Goal: Task Accomplishment & Management: Complete application form

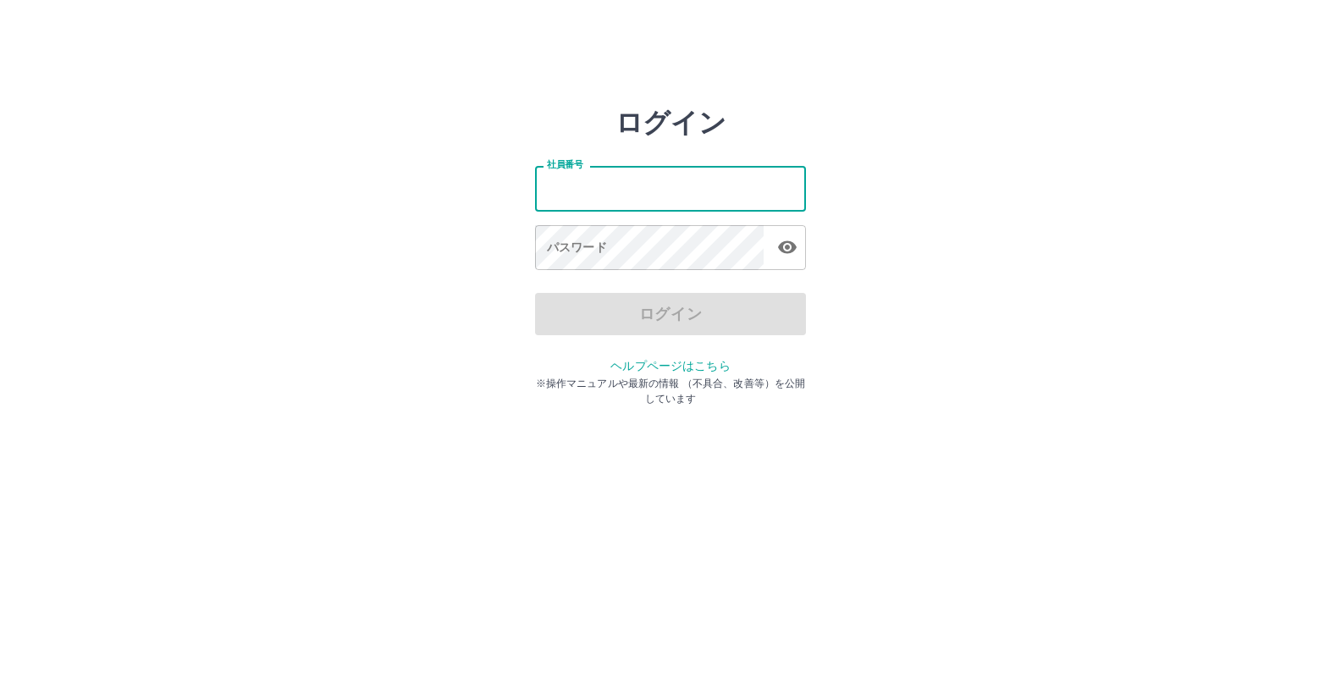
click at [607, 194] on input "社員番号" at bounding box center [670, 188] width 271 height 45
type input "*******"
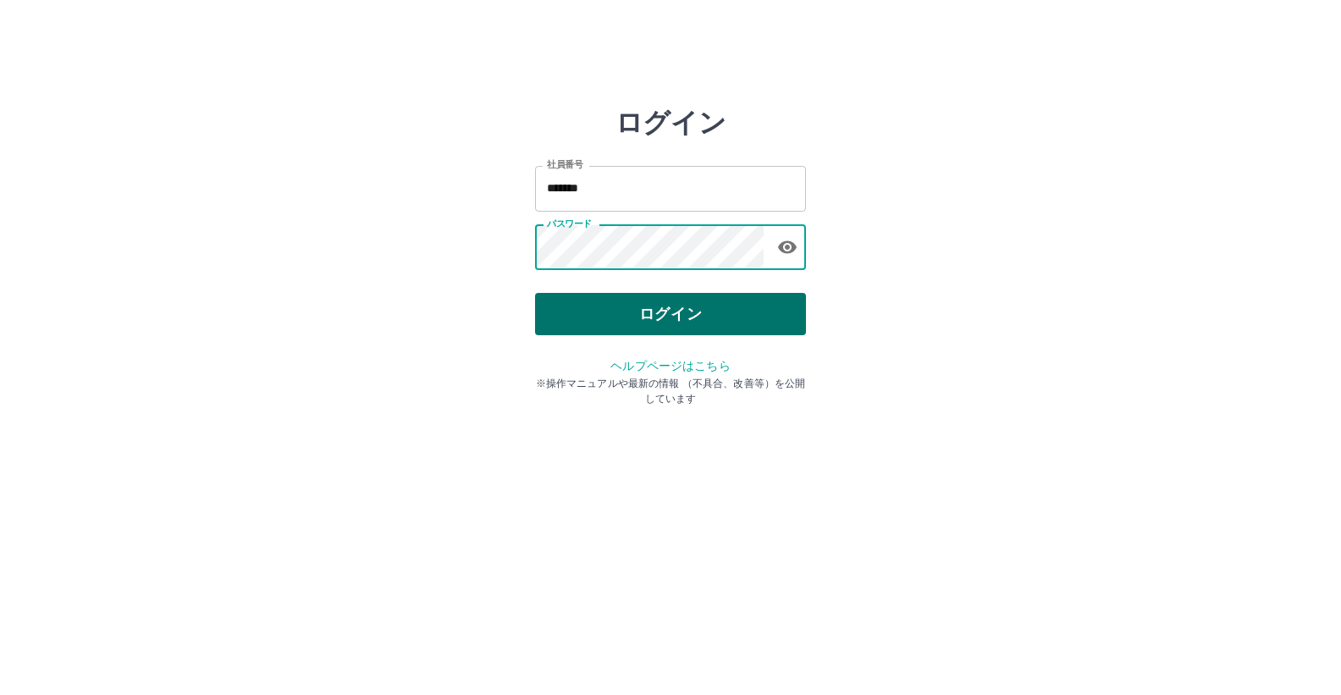
click at [670, 306] on button "ログイン" at bounding box center [670, 314] width 271 height 42
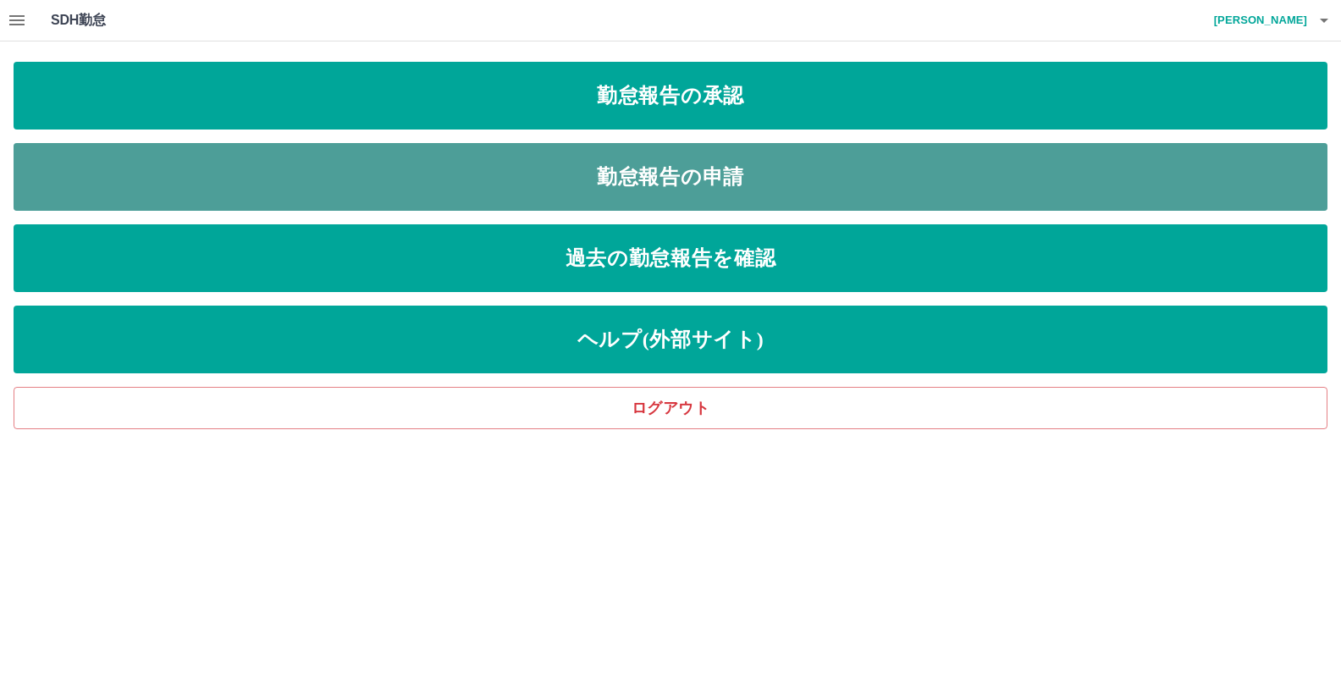
click at [718, 182] on link "勤怠報告の申請" at bounding box center [671, 177] width 1314 height 68
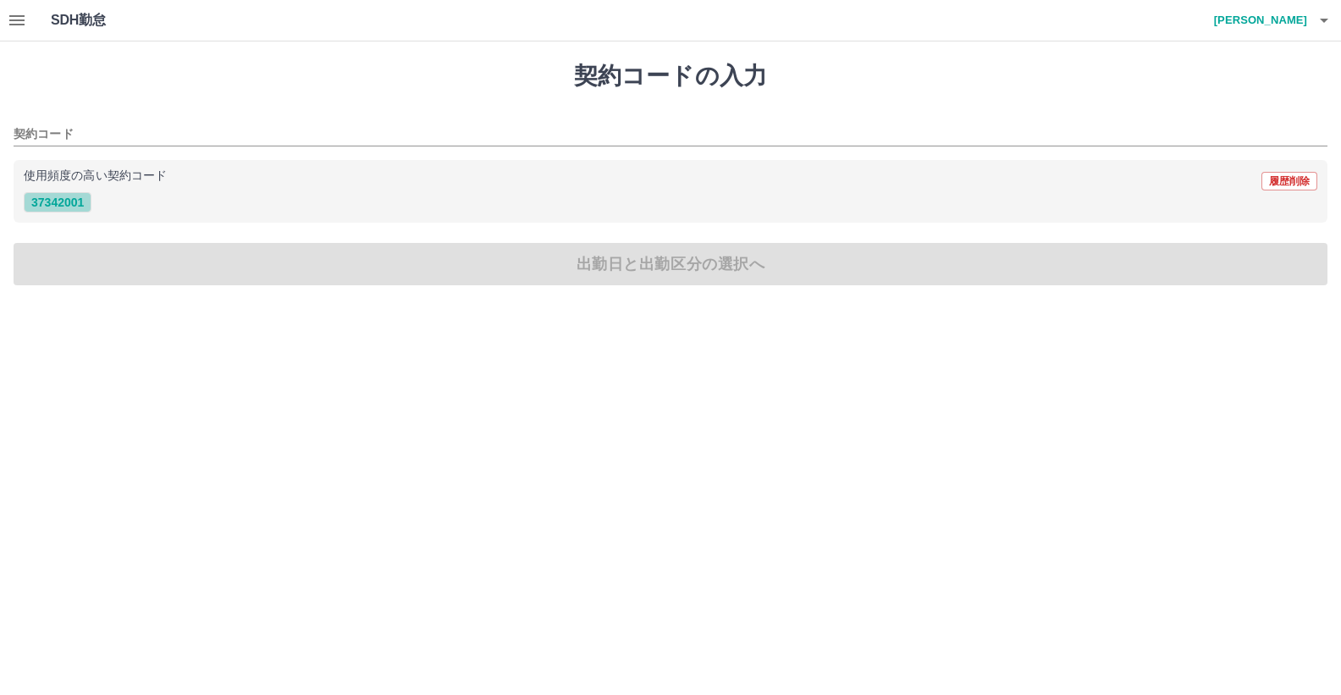
click at [54, 200] on button "37342001" at bounding box center [58, 202] width 68 height 20
type input "********"
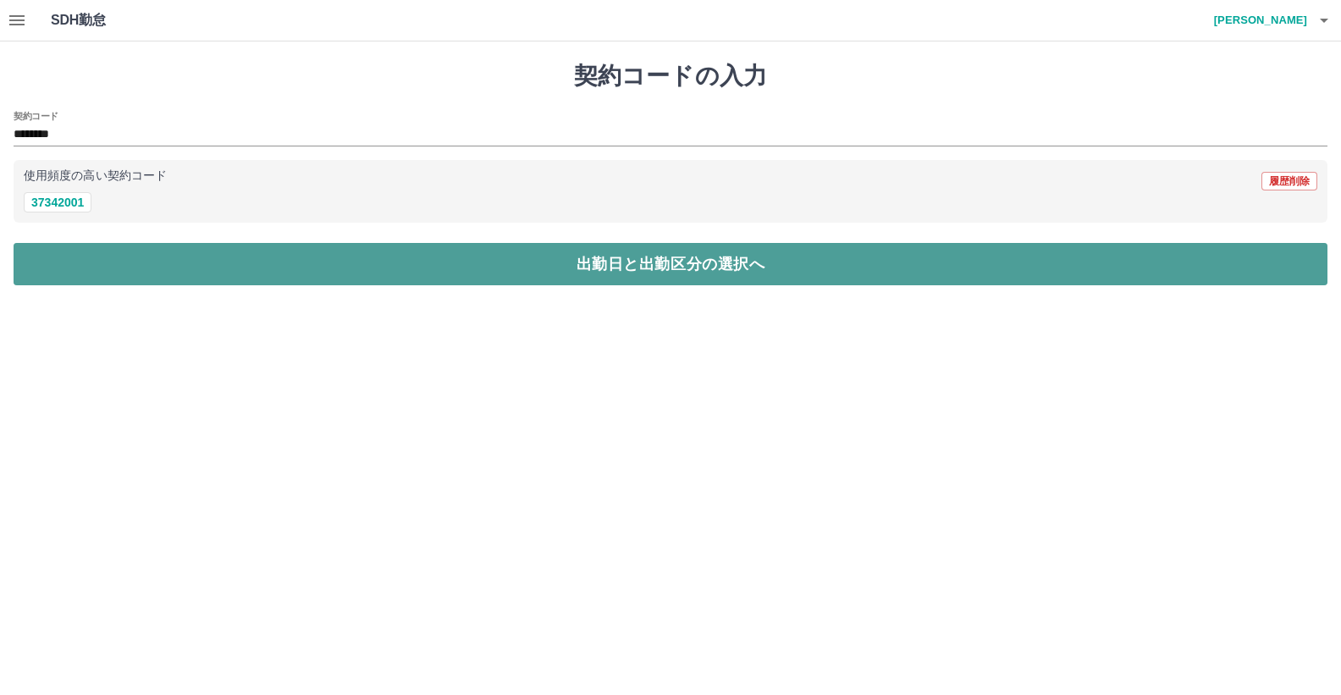
click at [598, 270] on button "出勤日と出勤区分の選択へ" at bounding box center [671, 264] width 1314 height 42
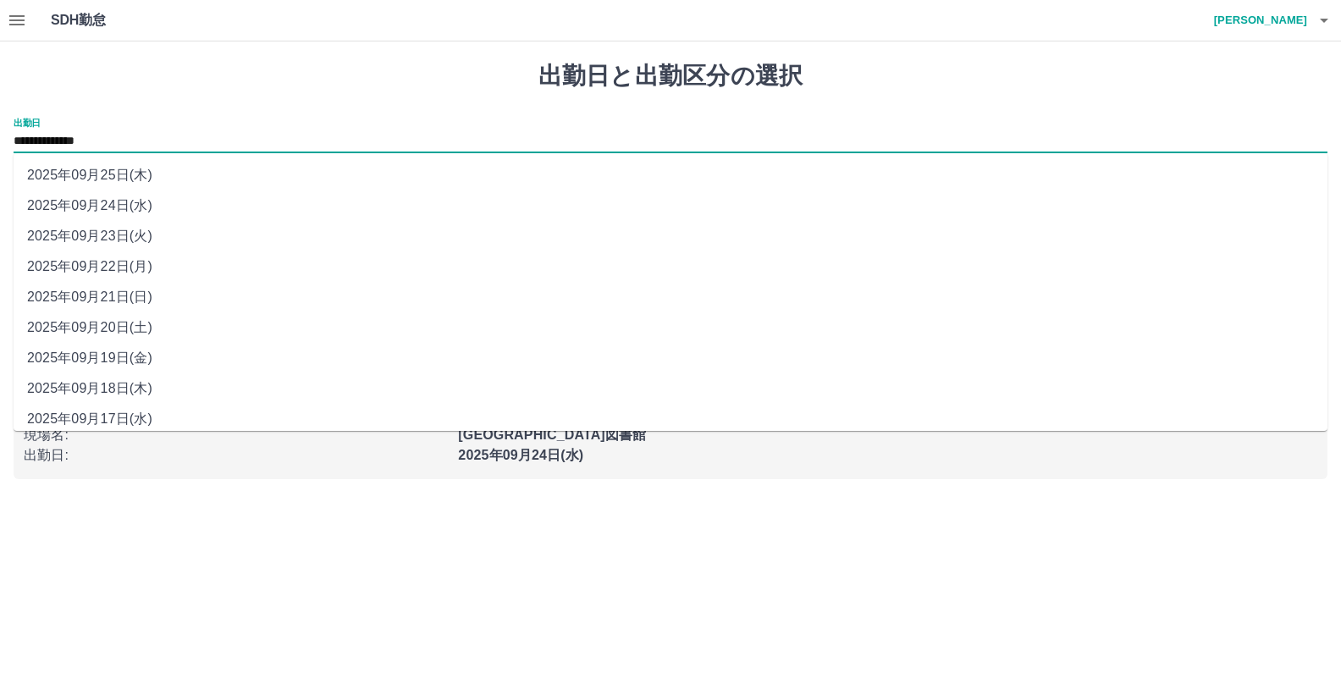
click at [110, 143] on input "**********" at bounding box center [671, 141] width 1314 height 21
click at [141, 268] on li "2025年09月22日(月)" at bounding box center [671, 266] width 1314 height 30
type input "**********"
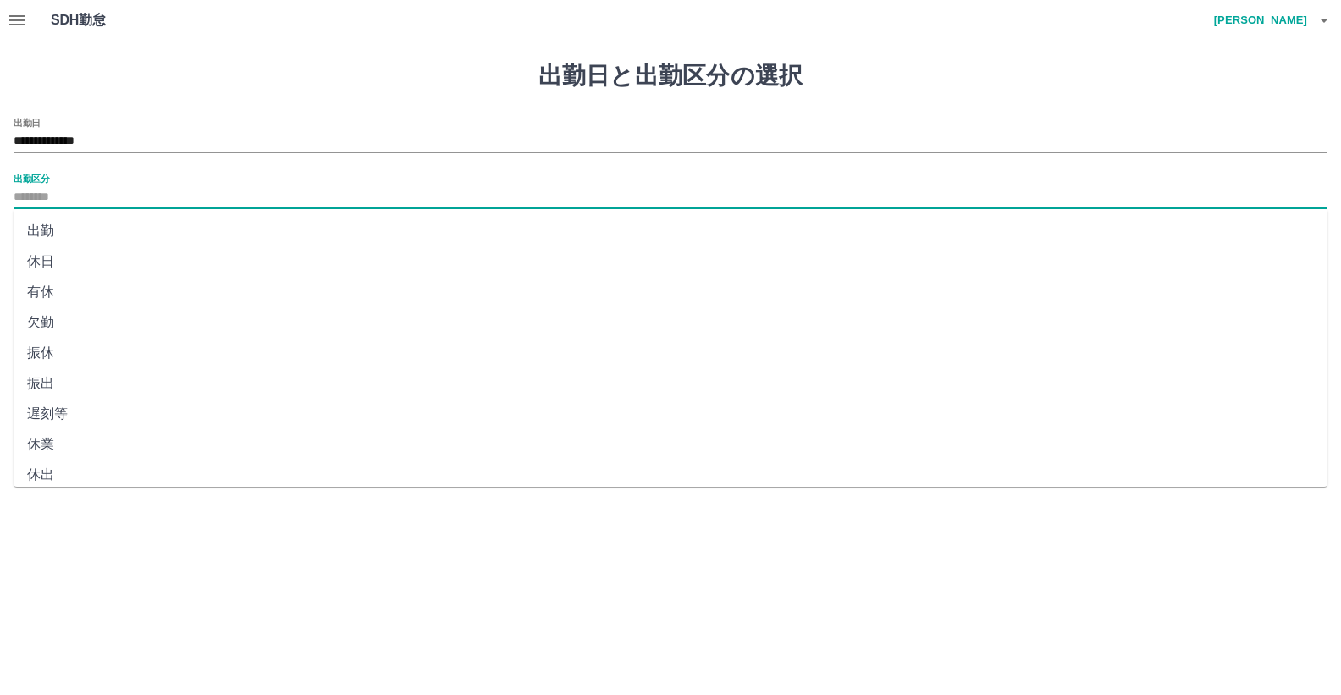
click at [41, 194] on input "出勤区分" at bounding box center [671, 197] width 1314 height 21
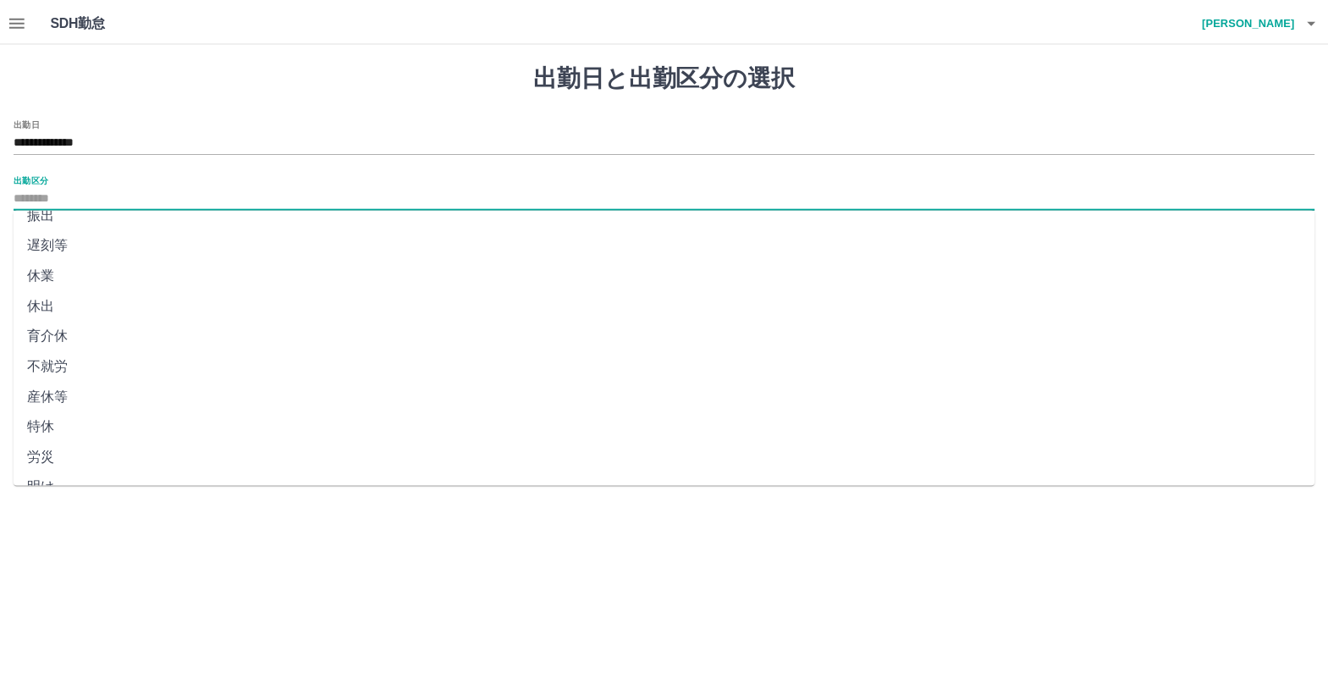
scroll to position [254, 0]
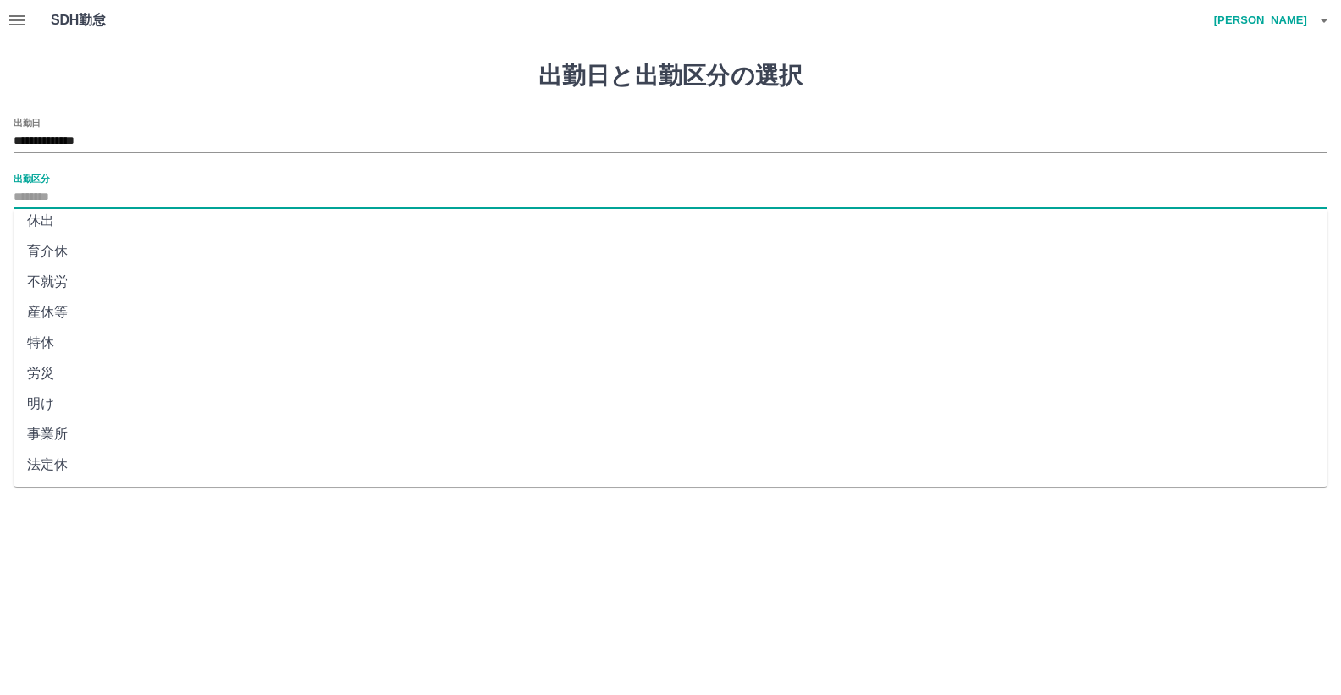
click at [48, 466] on li "法定休" at bounding box center [671, 464] width 1314 height 30
type input "***"
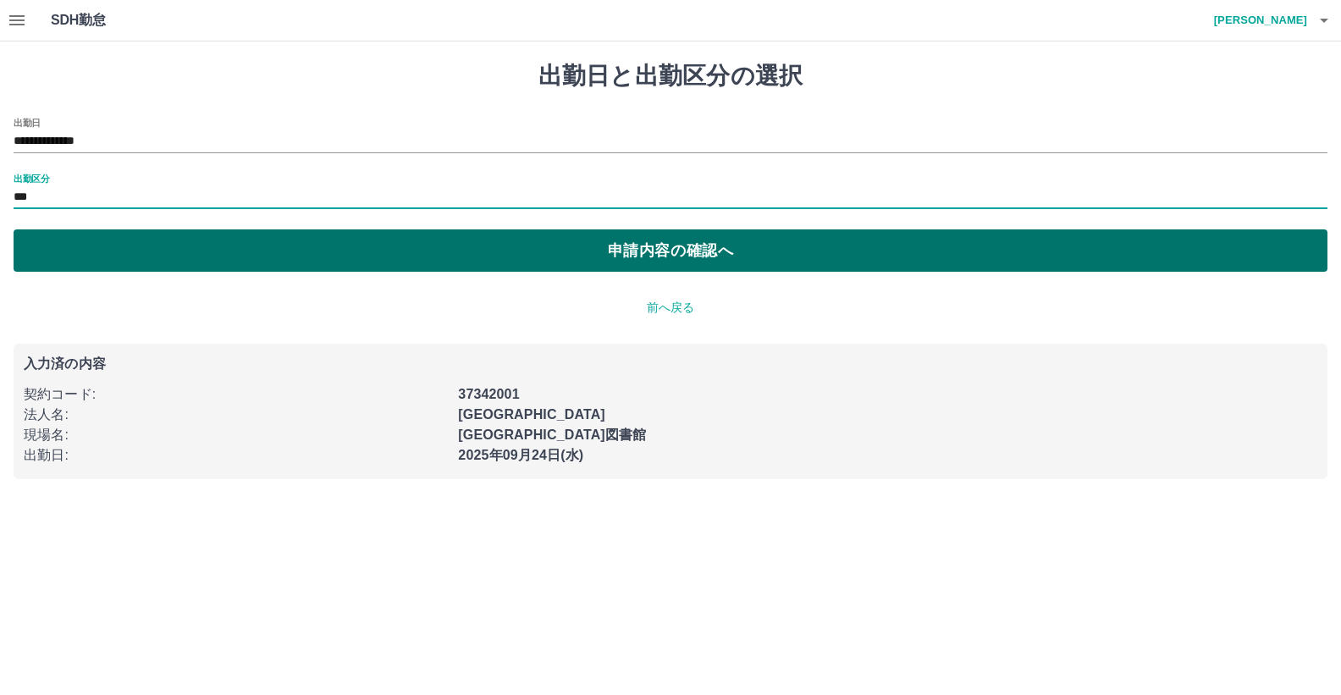
click at [672, 249] on button "申請内容の確認へ" at bounding box center [671, 250] width 1314 height 42
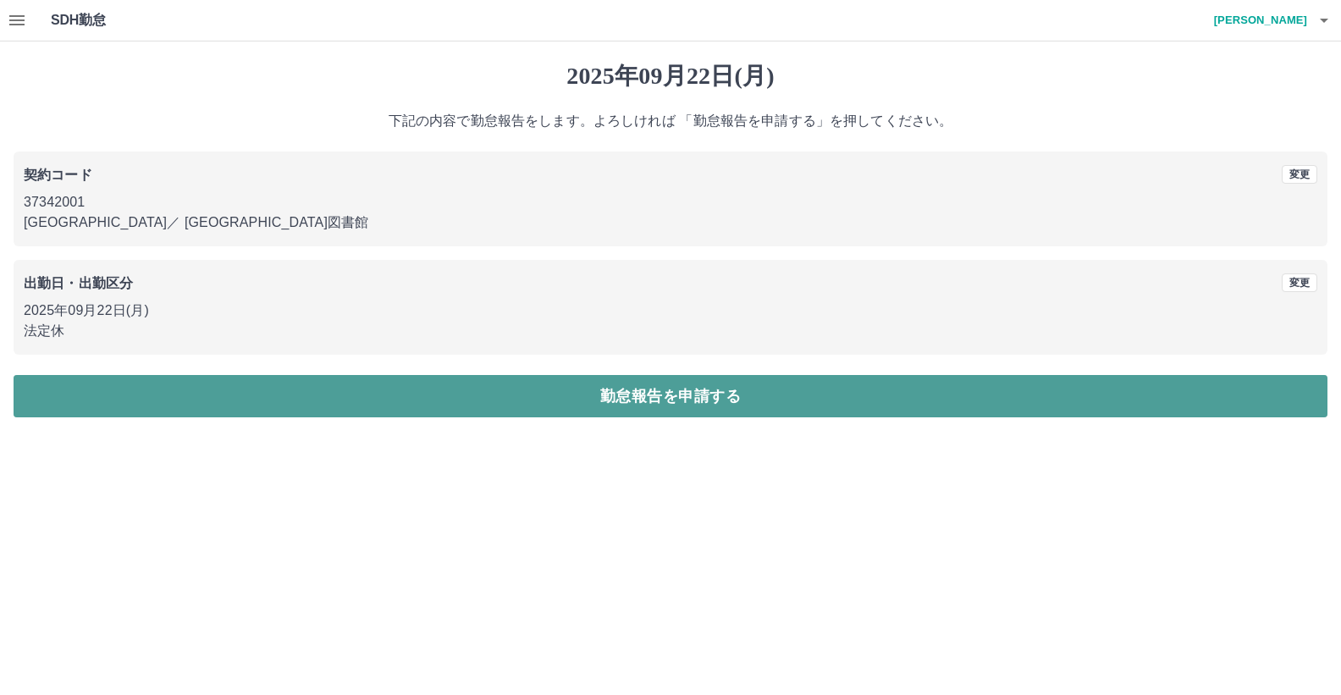
click at [656, 394] on button "勤怠報告を申請する" at bounding box center [671, 396] width 1314 height 42
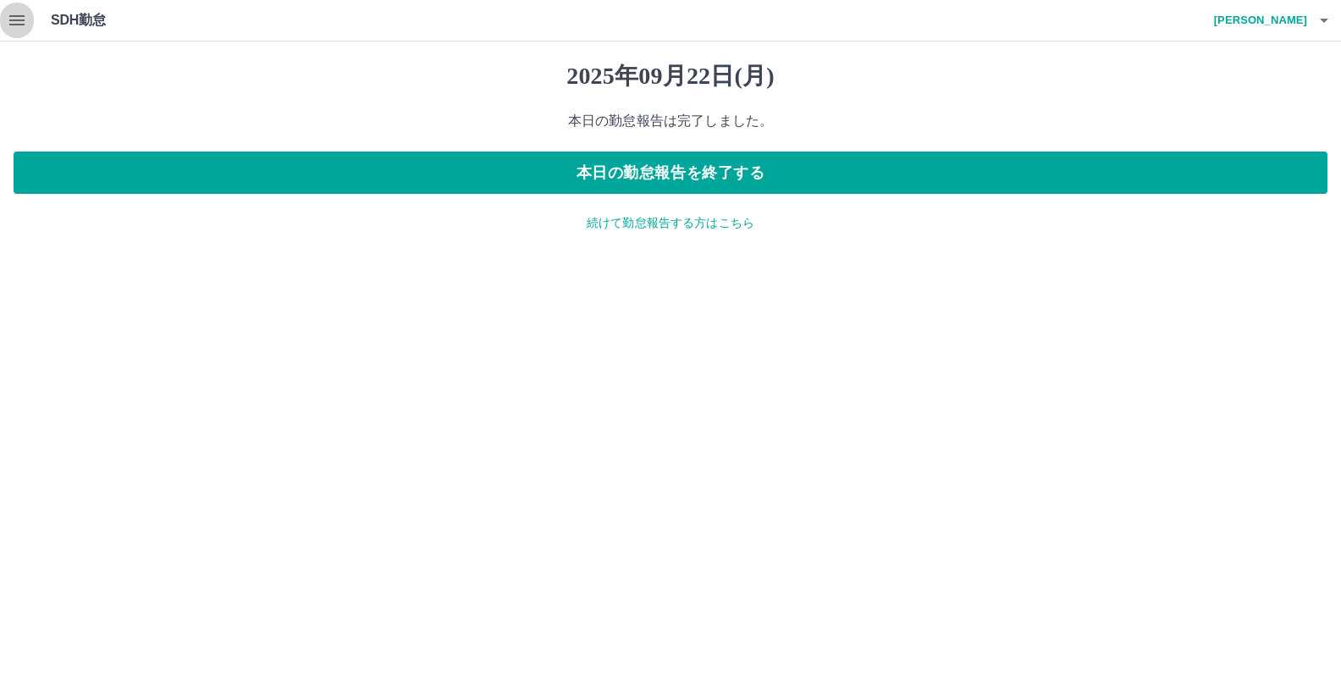
click at [20, 17] on icon "button" at bounding box center [16, 20] width 15 height 10
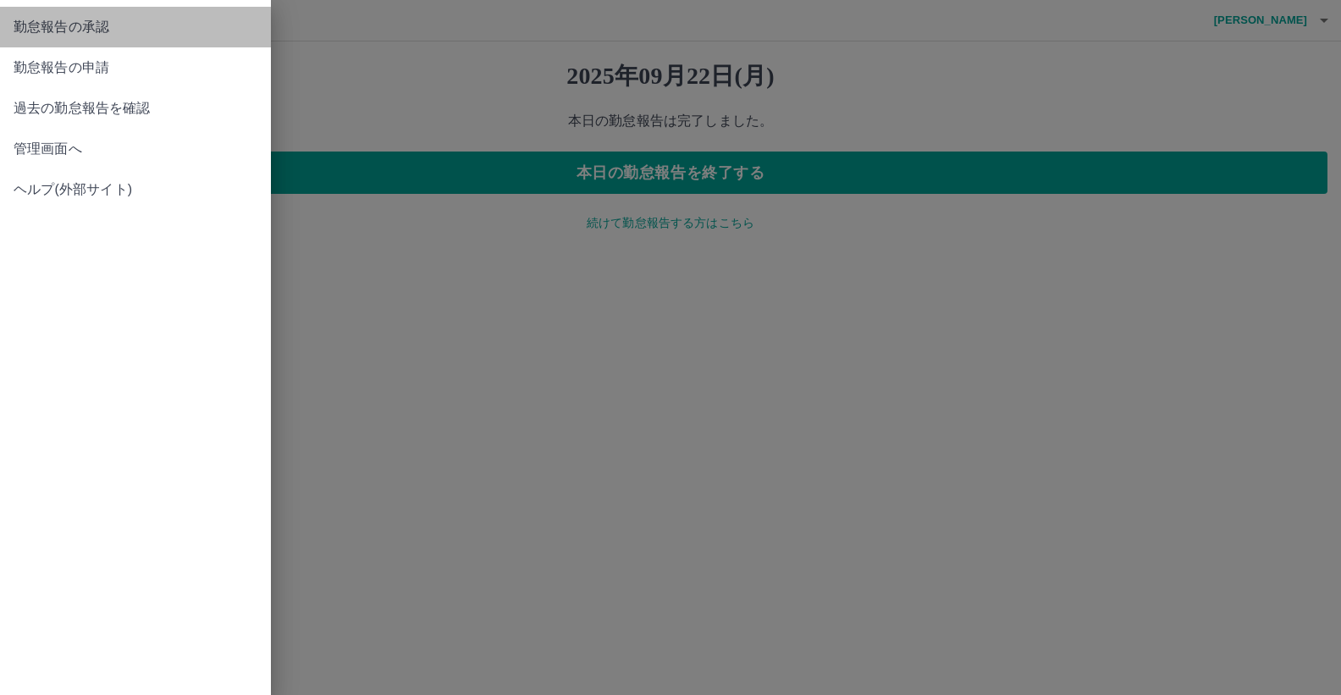
click at [41, 30] on span "勤怠報告の承認" at bounding box center [136, 27] width 244 height 20
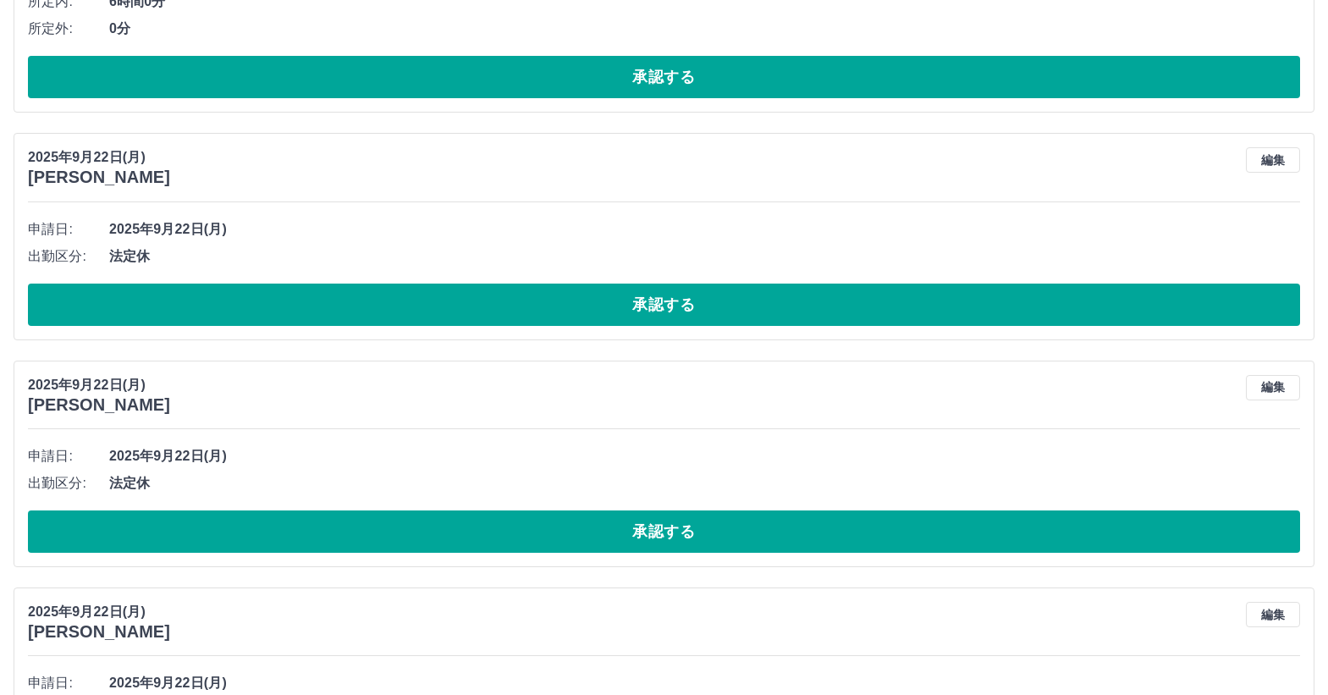
scroll to position [1016, 0]
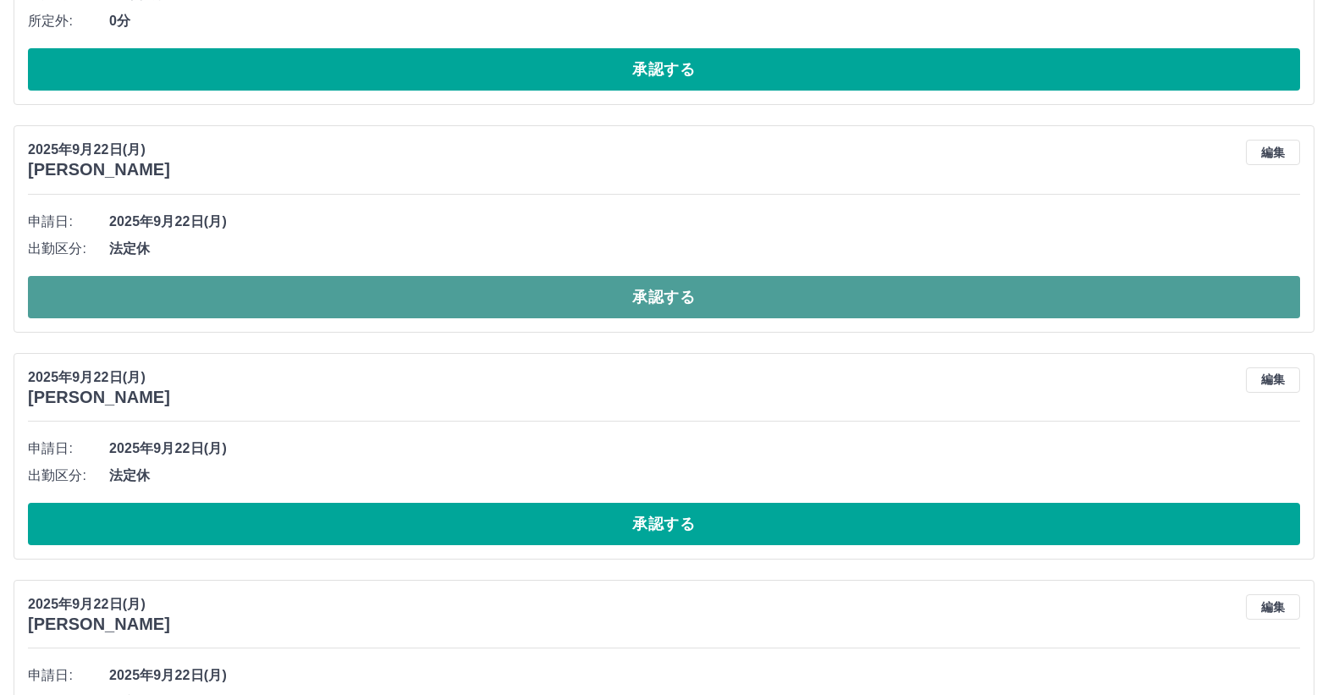
click at [344, 305] on button "承認する" at bounding box center [664, 297] width 1272 height 42
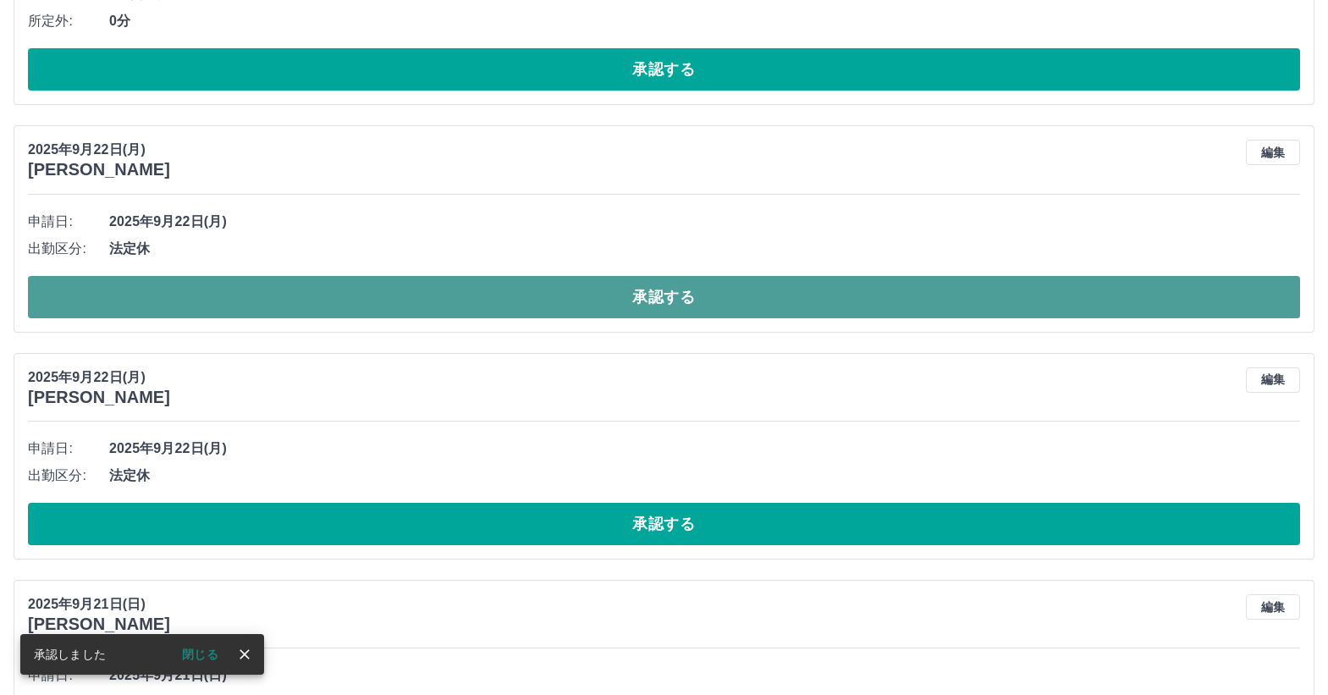
click at [224, 295] on button "承認する" at bounding box center [664, 297] width 1272 height 42
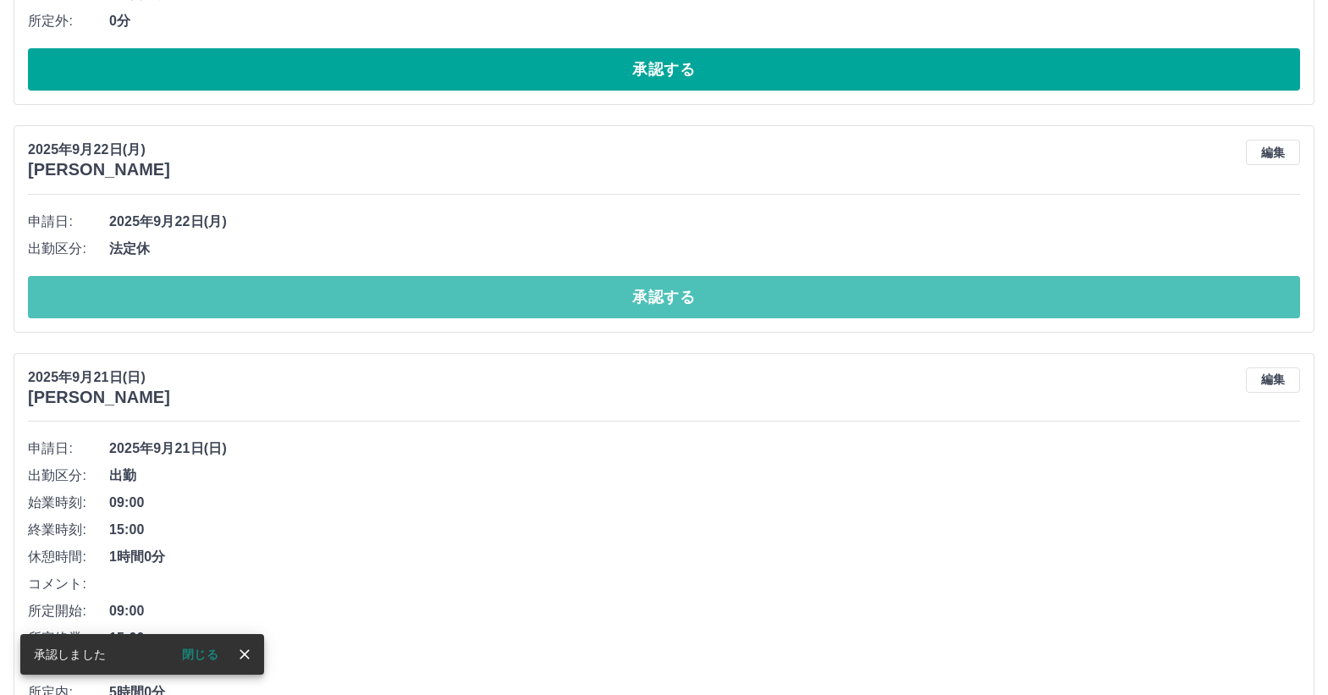
click at [224, 295] on button "承認する" at bounding box center [664, 297] width 1272 height 42
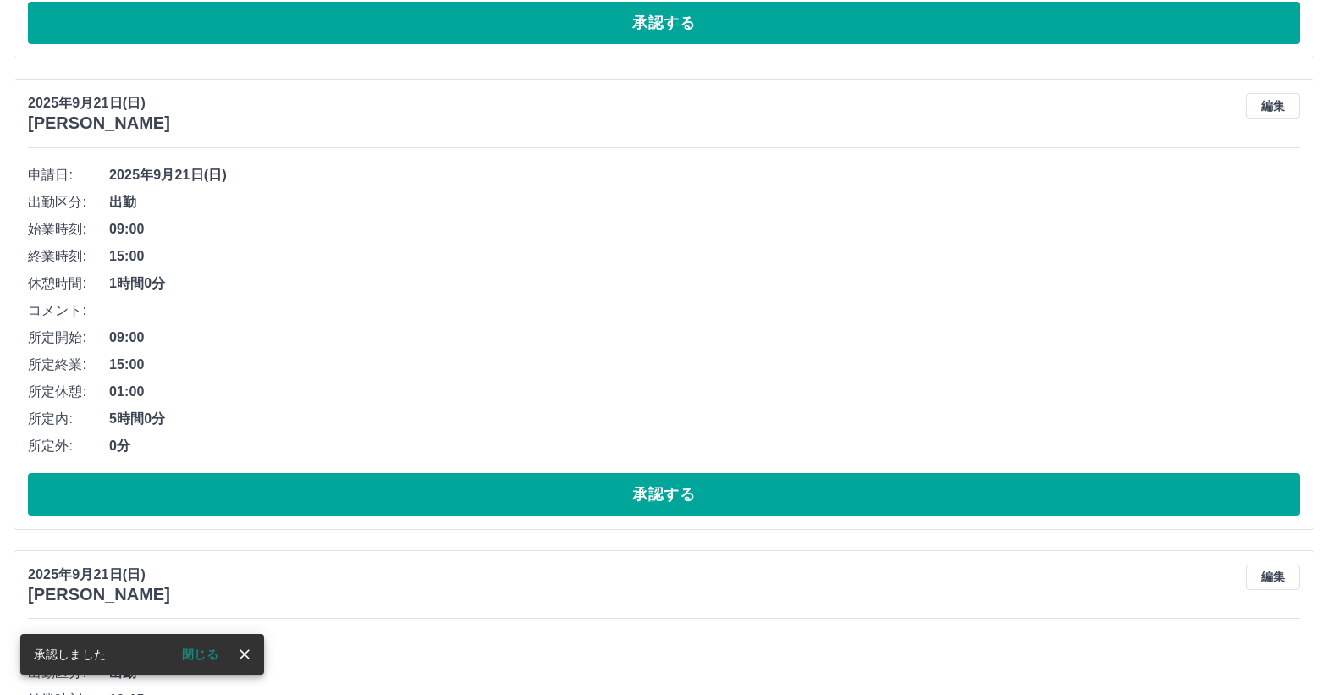
scroll to position [1100, 0]
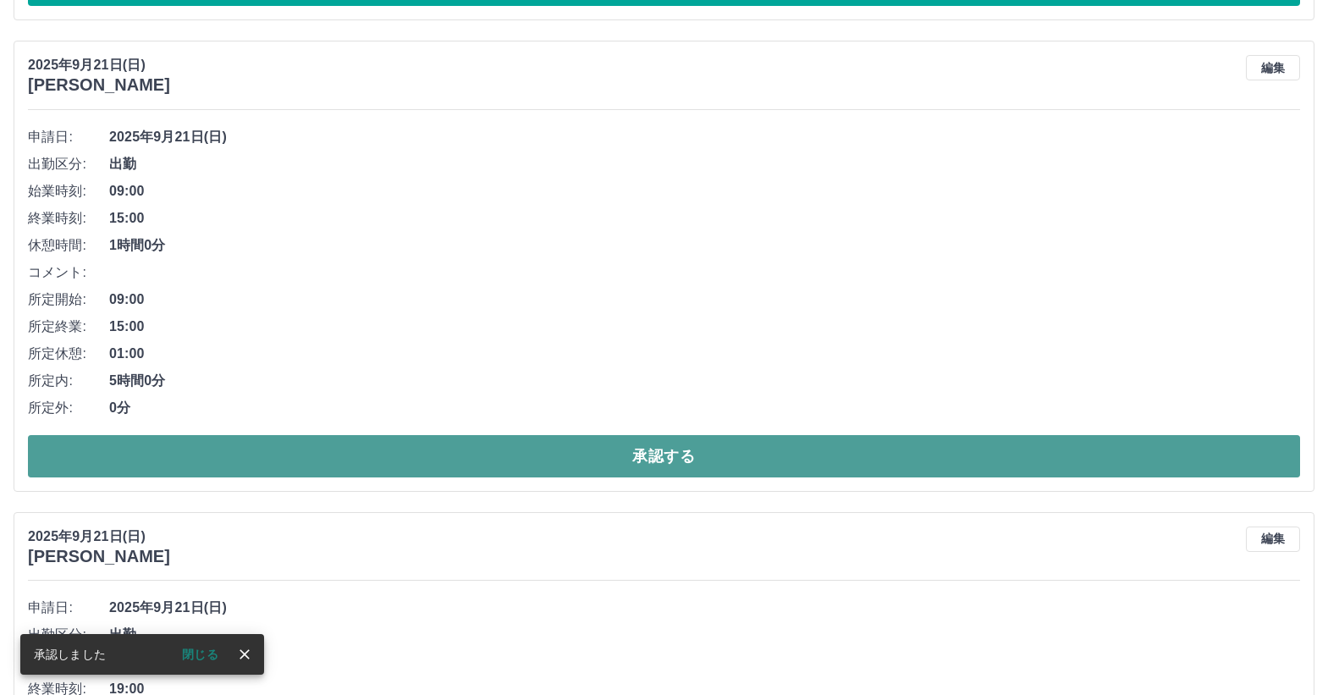
click at [206, 458] on button "承認する" at bounding box center [664, 456] width 1272 height 42
click at [209, 455] on button "承認する" at bounding box center [664, 456] width 1272 height 42
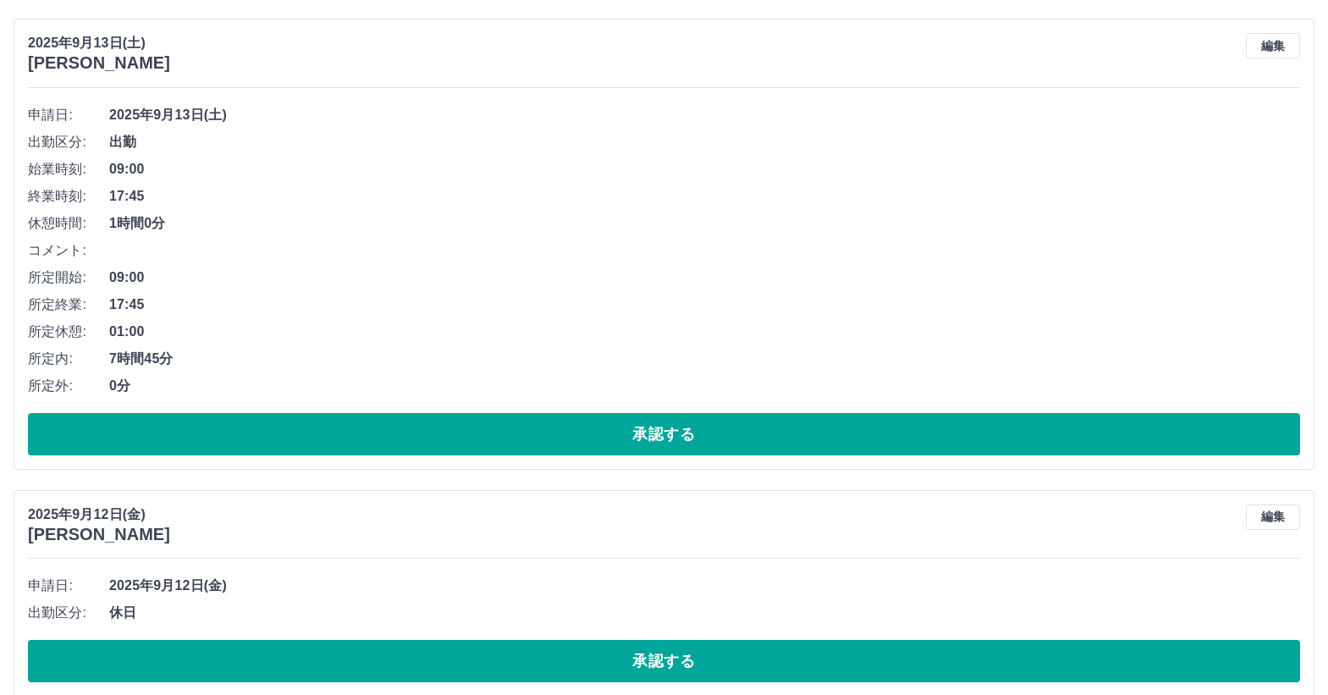
scroll to position [3301, 0]
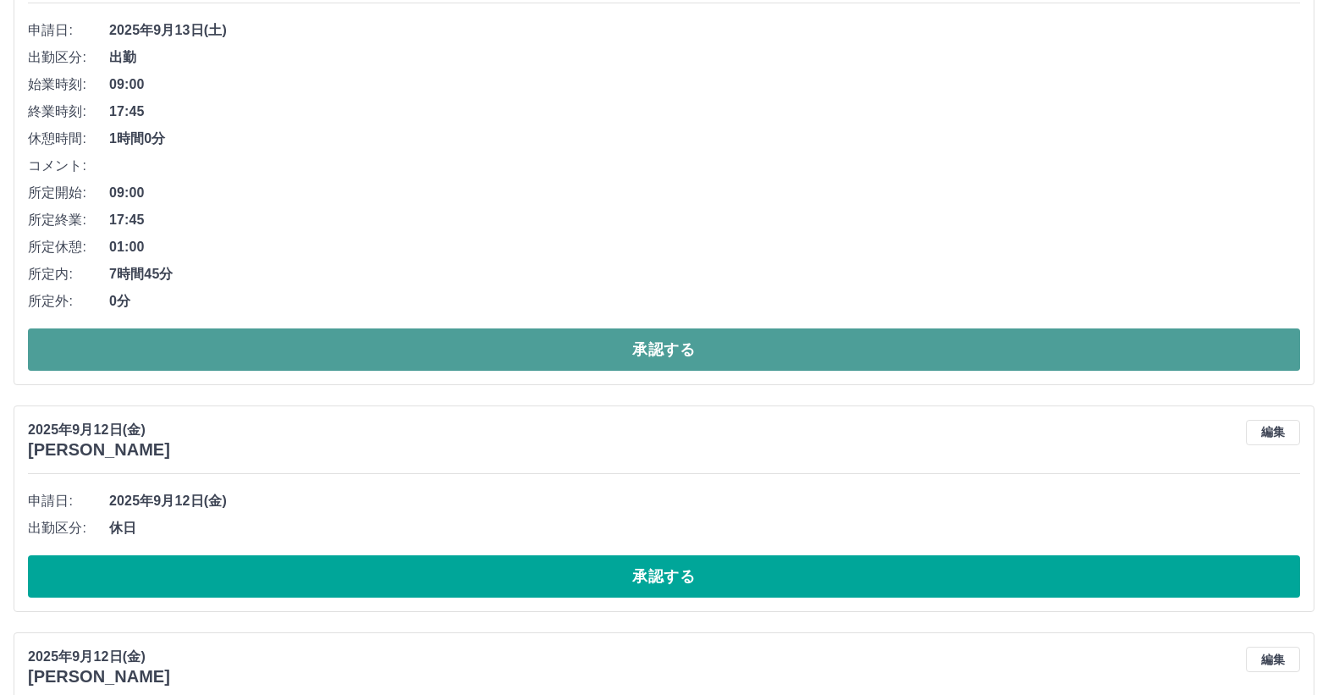
click at [288, 342] on button "承認する" at bounding box center [664, 349] width 1272 height 42
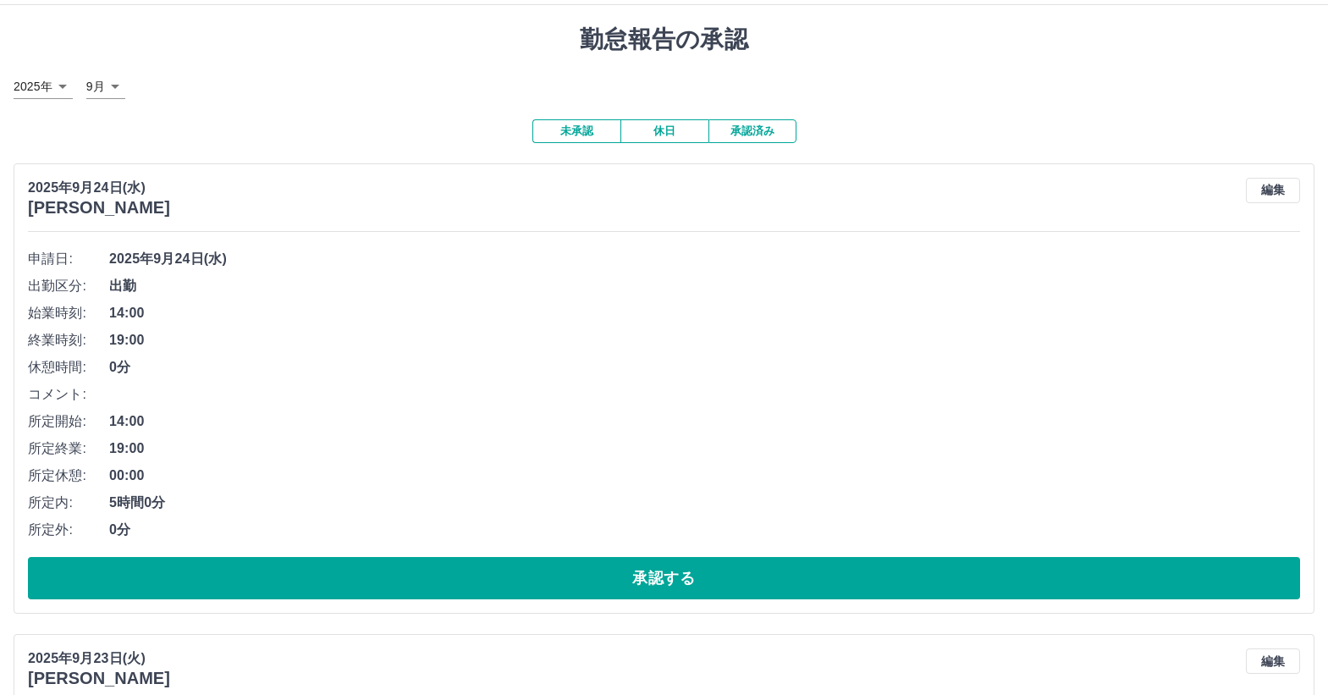
scroll to position [0, 0]
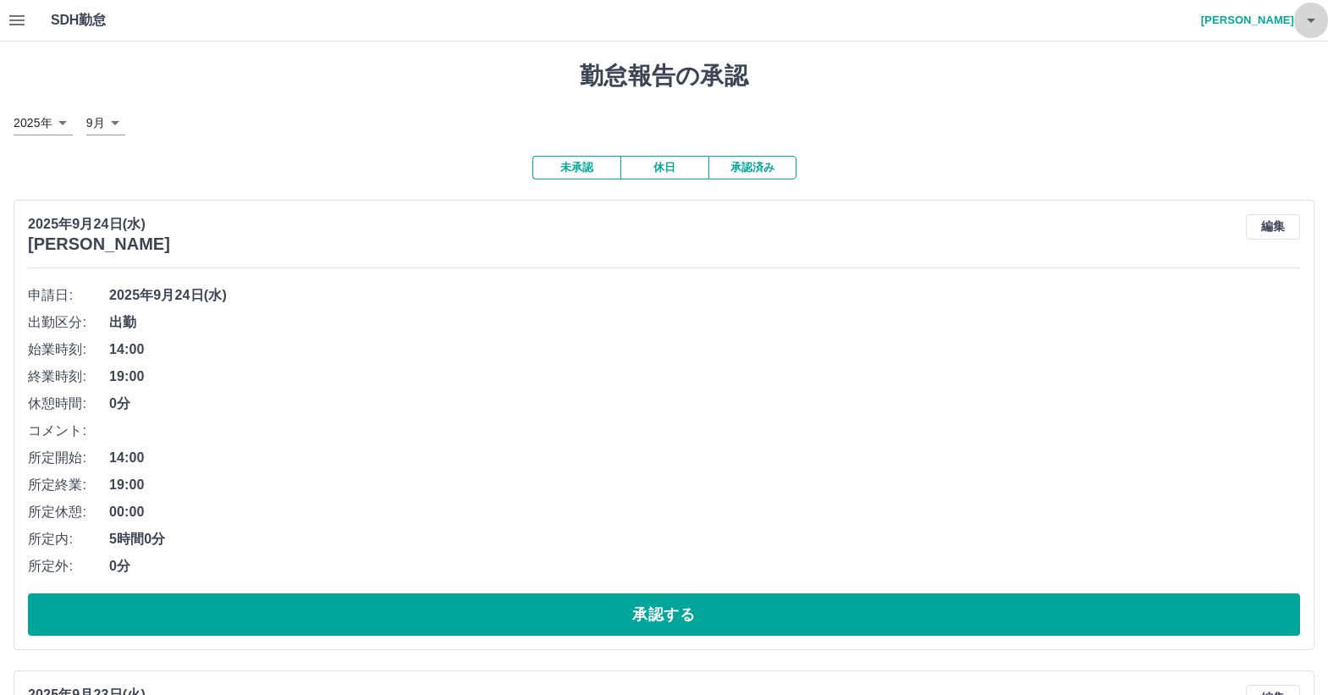
click at [1314, 20] on icon "button" at bounding box center [1311, 21] width 8 height 4
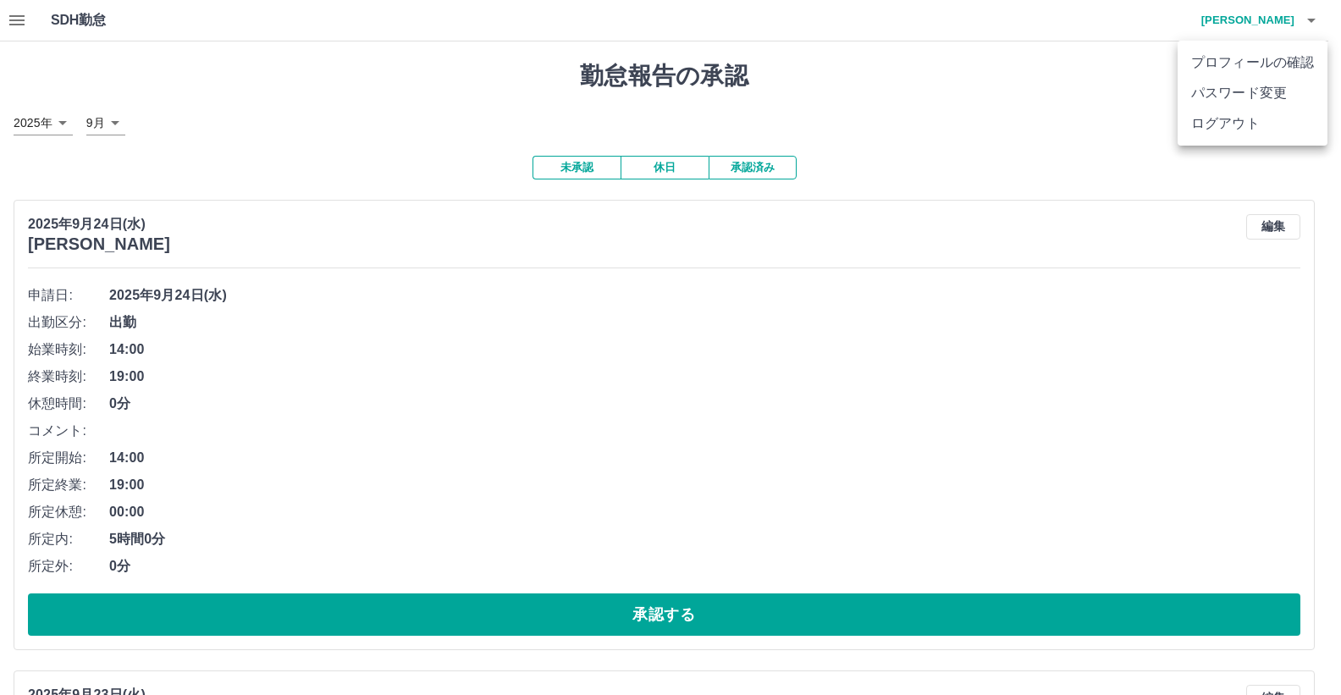
click at [12, 21] on div at bounding box center [670, 347] width 1341 height 695
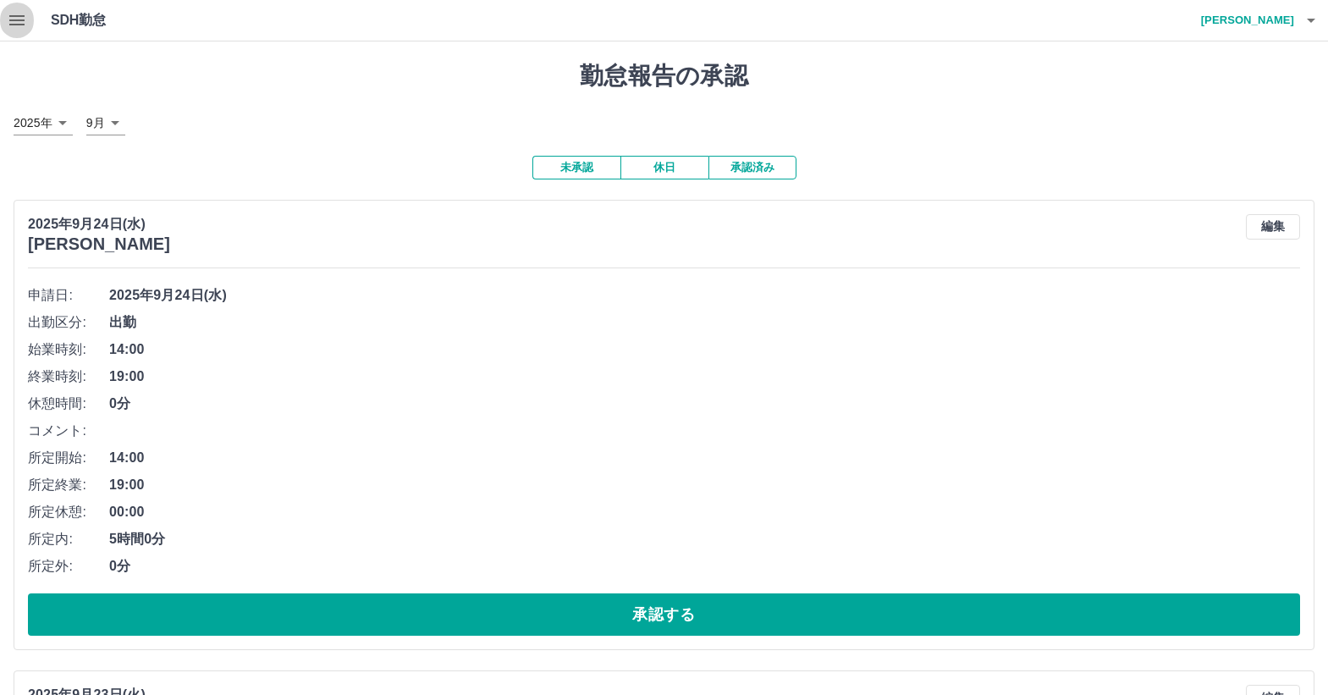
click at [13, 21] on icon "button" at bounding box center [16, 20] width 15 height 10
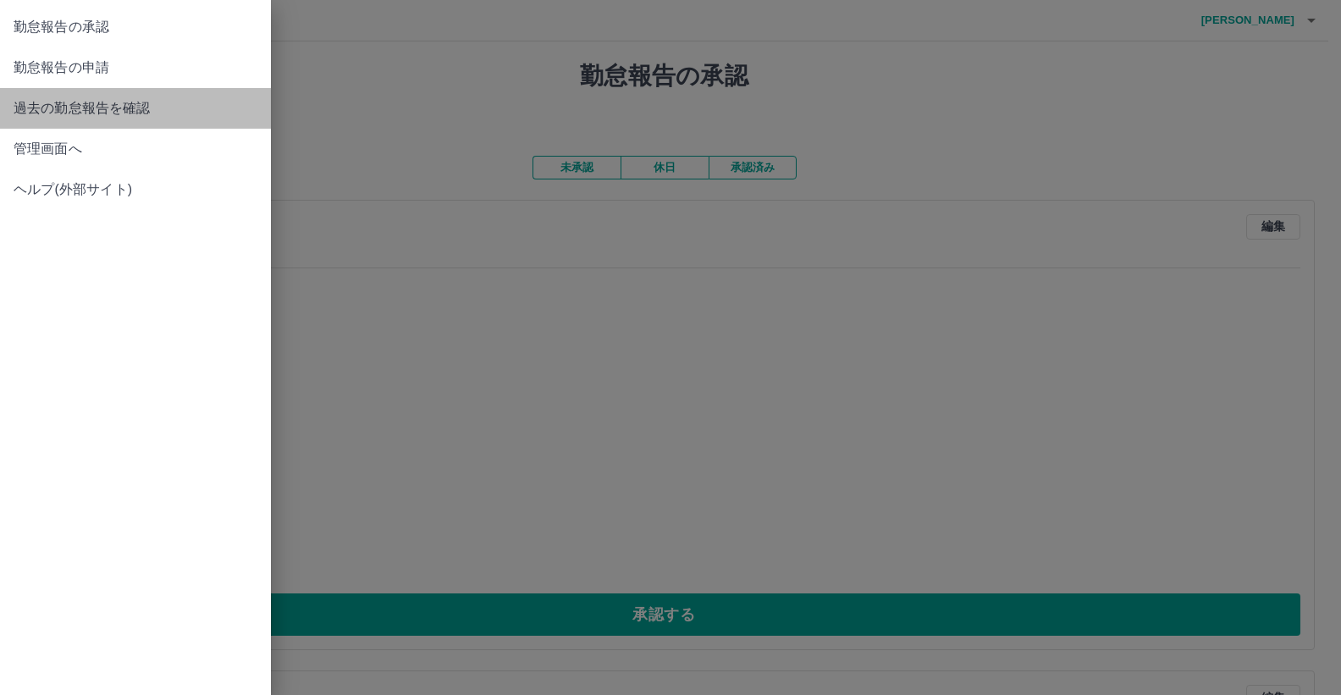
click at [59, 111] on span "過去の勤怠報告を確認" at bounding box center [136, 108] width 244 height 20
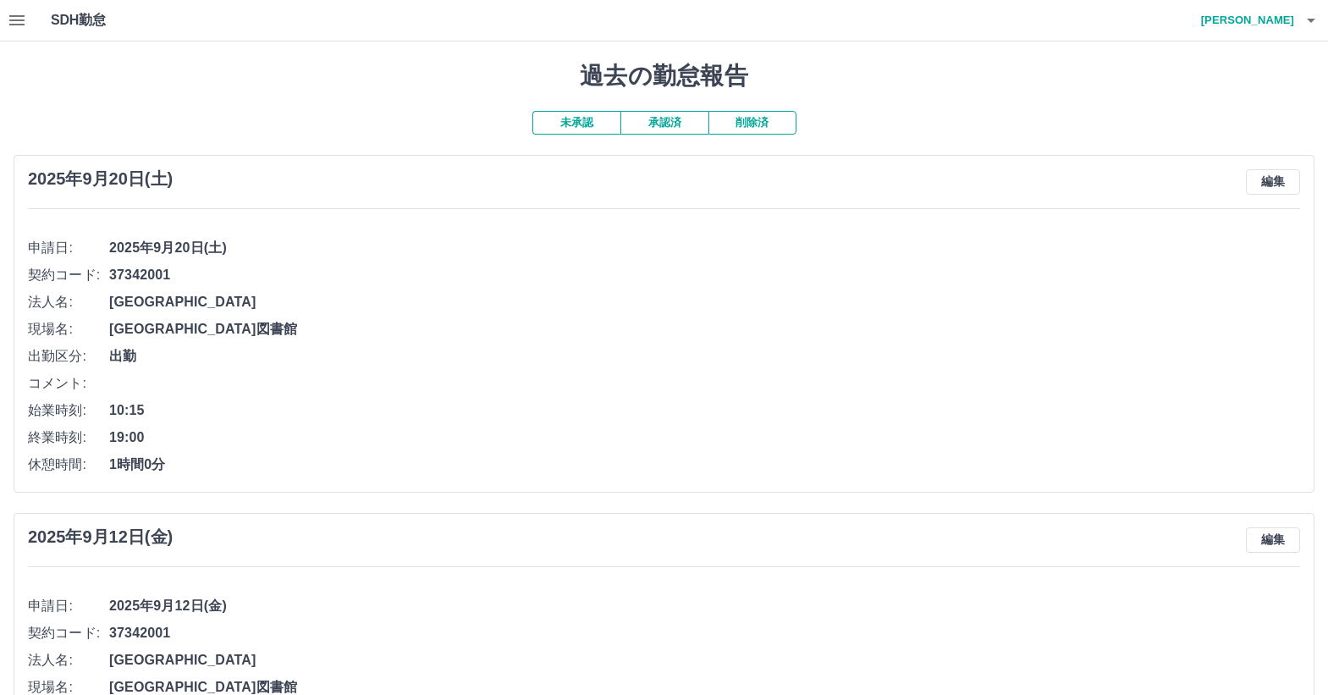
click at [663, 121] on button "承認済" at bounding box center [664, 123] width 88 height 24
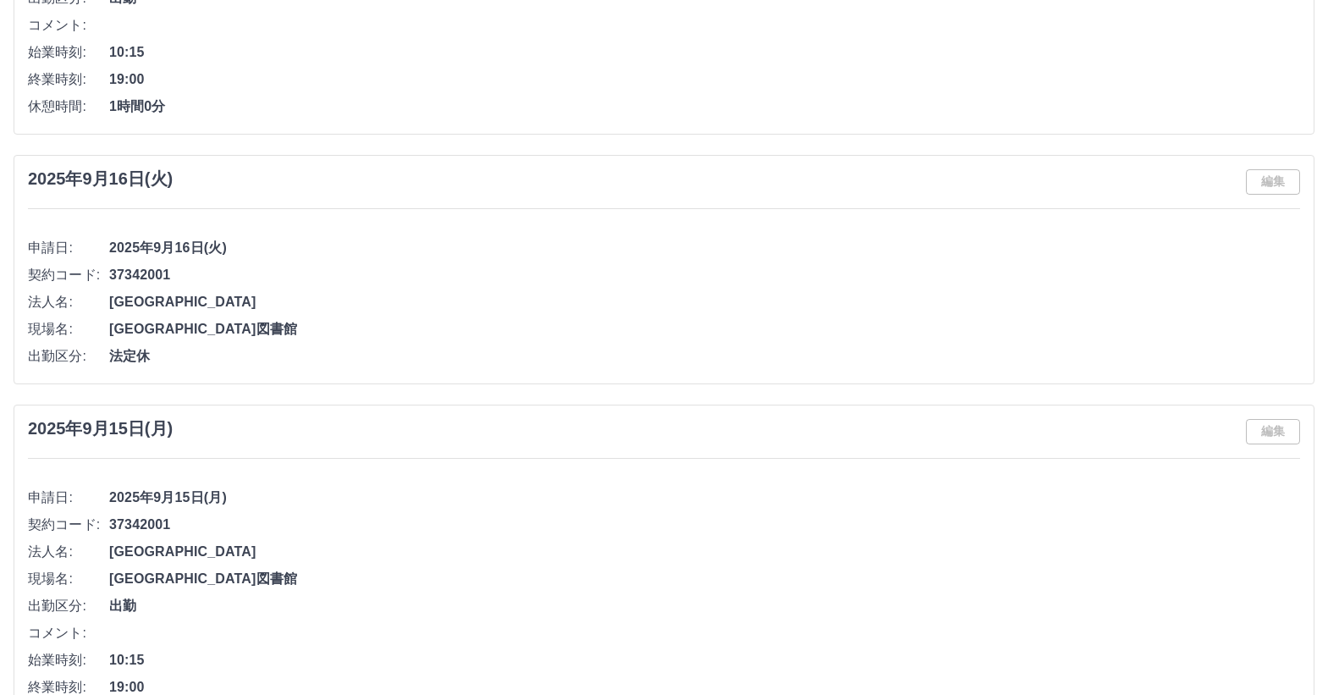
scroll to position [1354, 0]
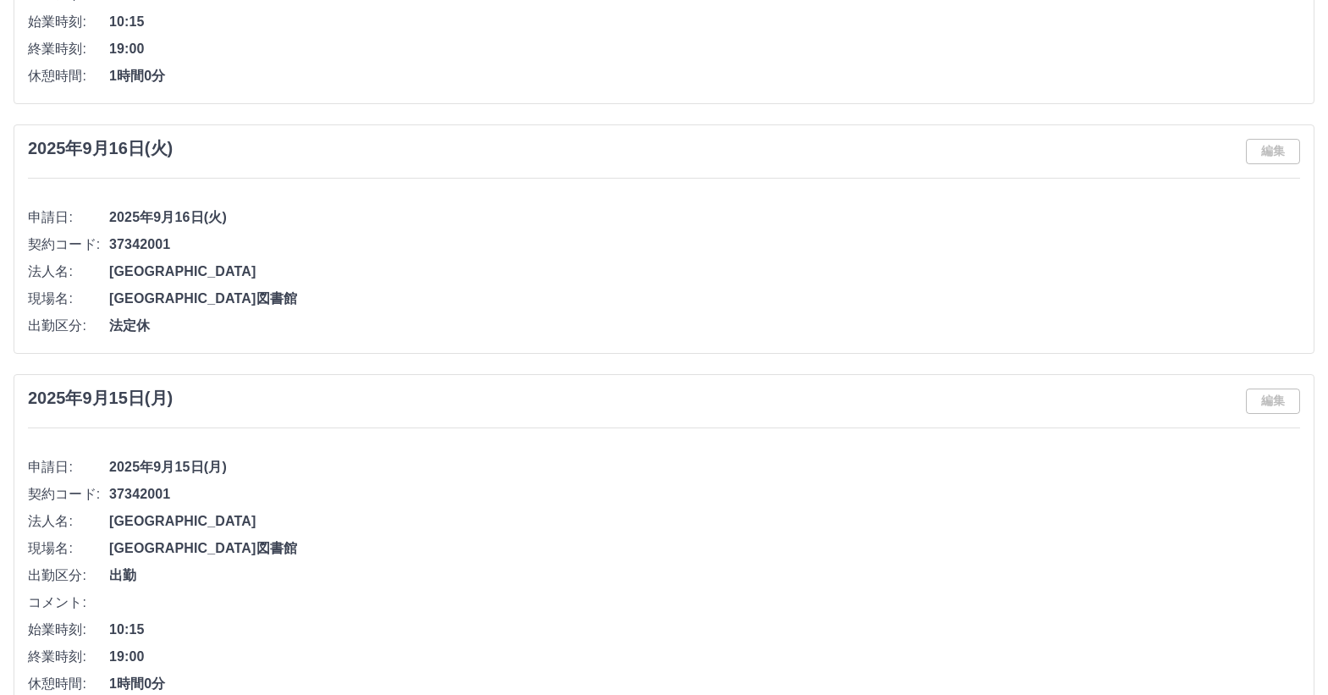
click at [1288, 239] on span "37342001" at bounding box center [704, 244] width 1191 height 20
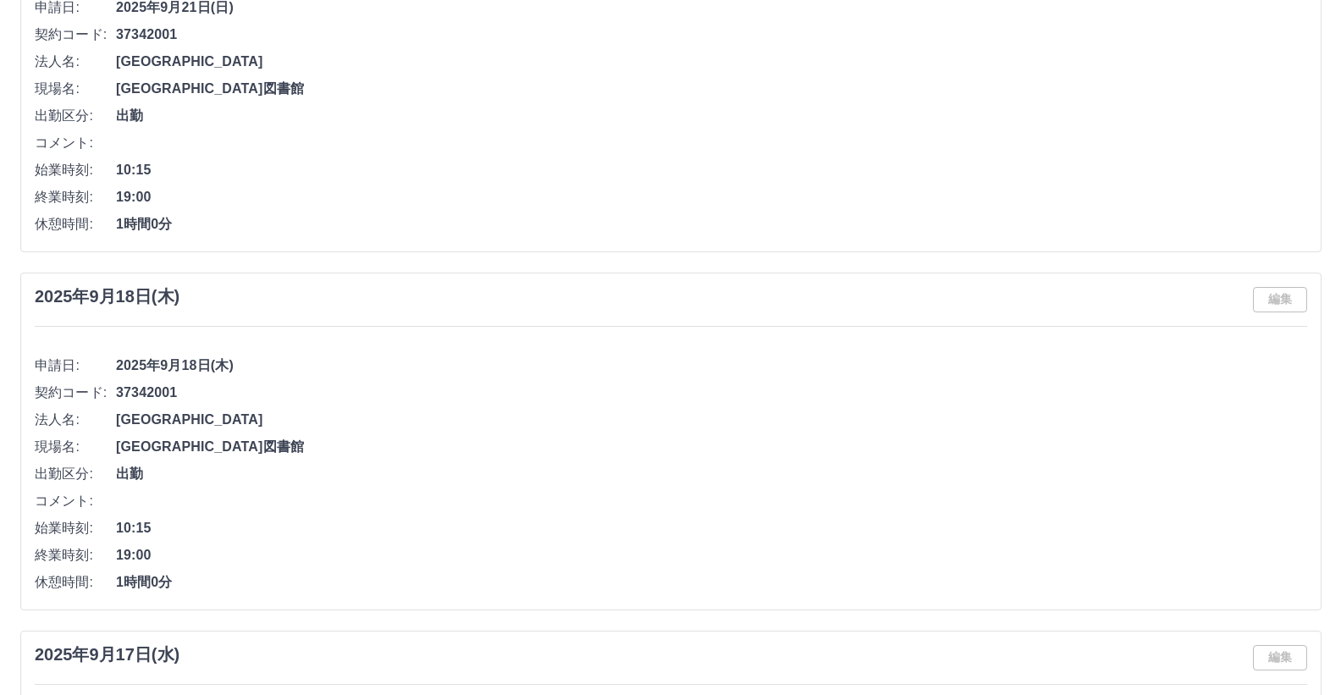
scroll to position [0, 0]
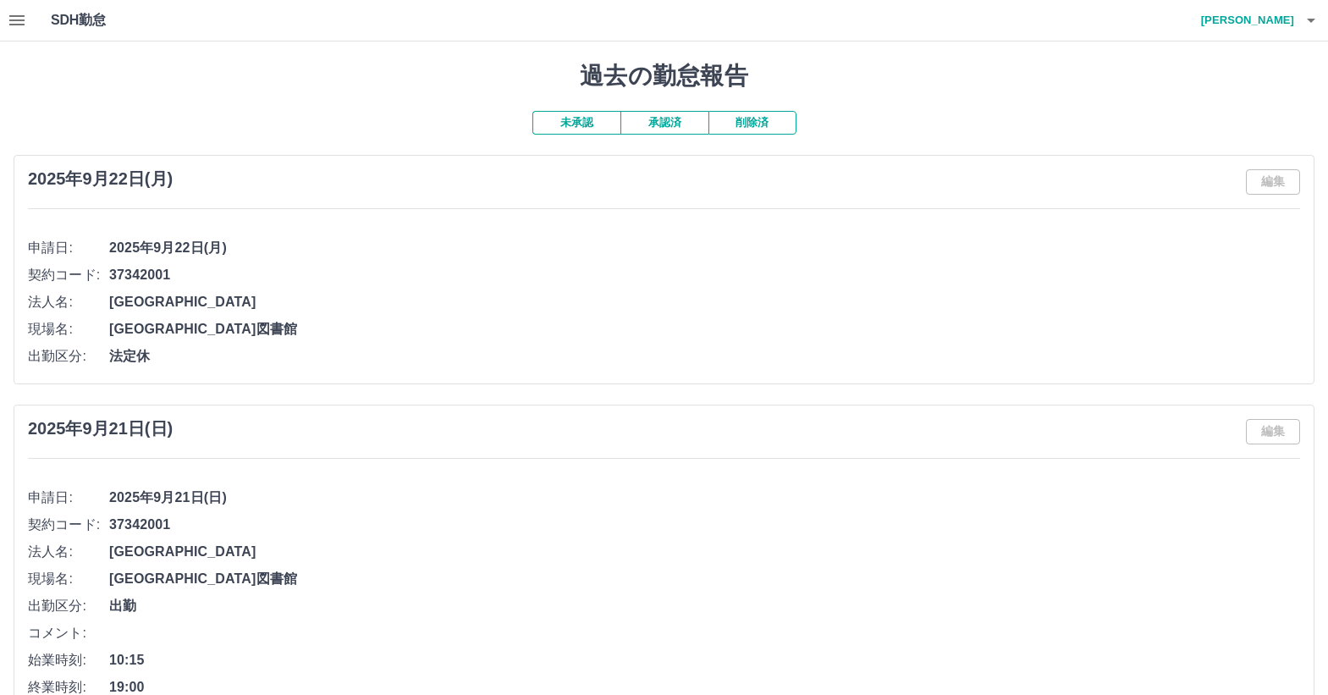
click at [1271, 20] on h4 "[PERSON_NAME]" at bounding box center [1244, 20] width 102 height 41
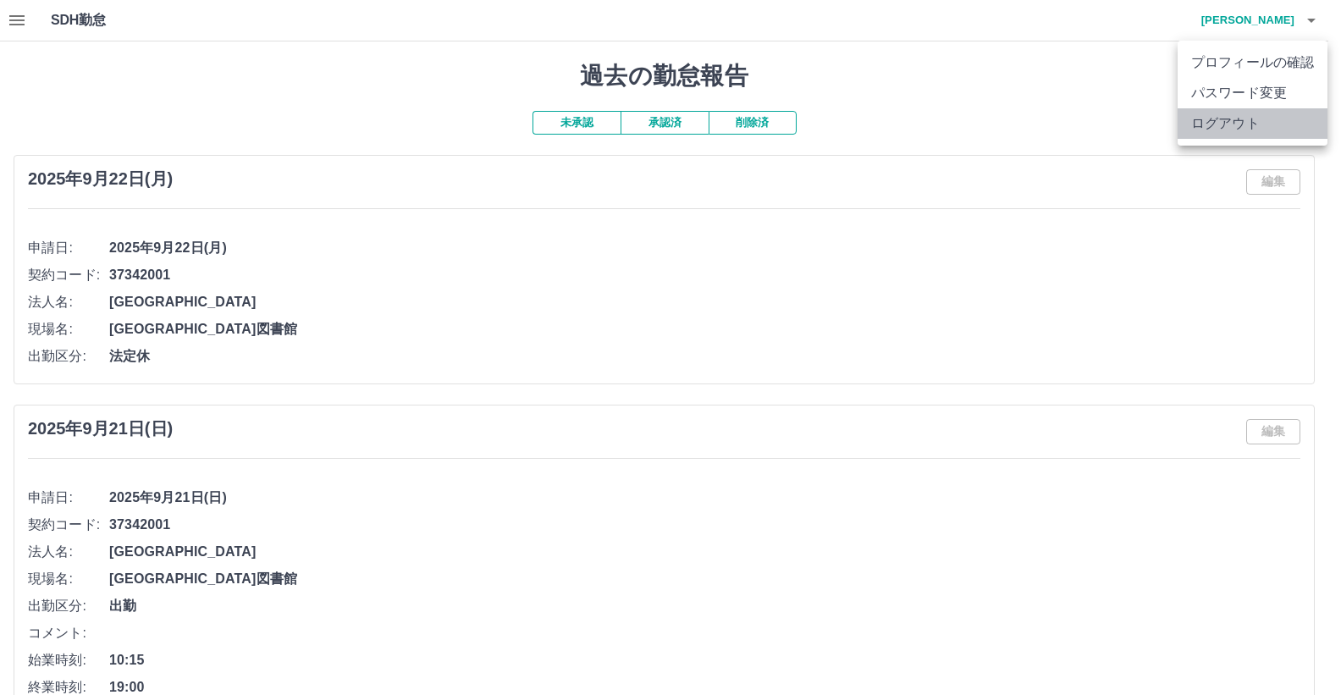
click at [1234, 122] on li "ログアウト" at bounding box center [1252, 123] width 150 height 30
